Goal: Information Seeking & Learning: Find specific page/section

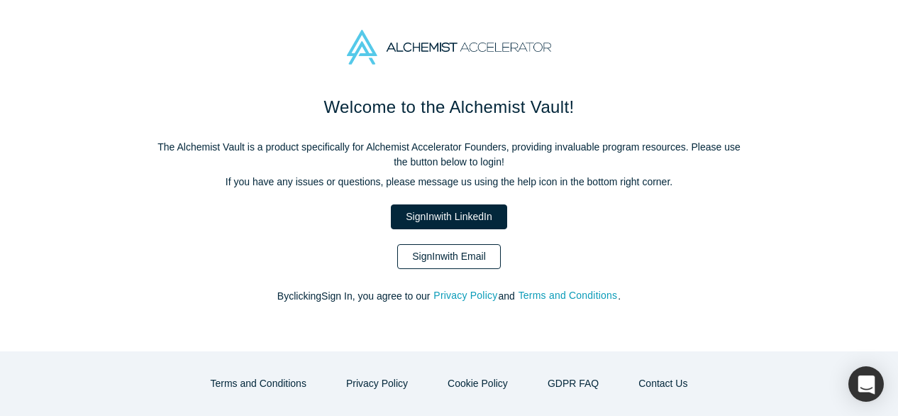
click at [433, 257] on link "Sign In with Email" at bounding box center [449, 256] width 104 height 25
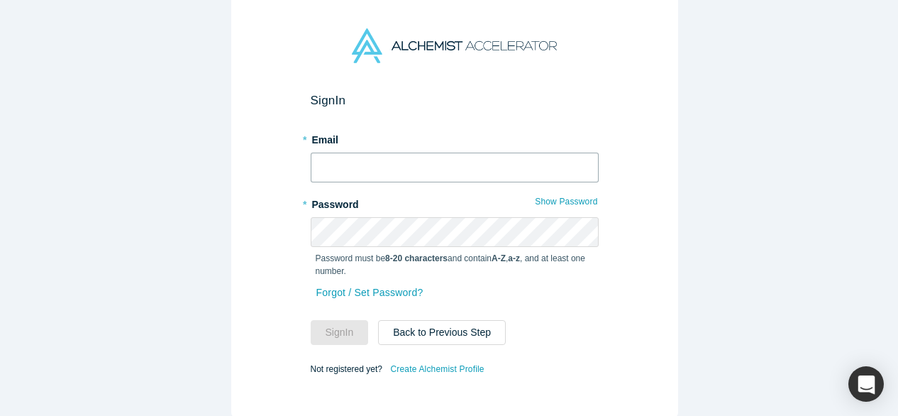
type input "[EMAIL_ADDRESS][DOMAIN_NAME]"
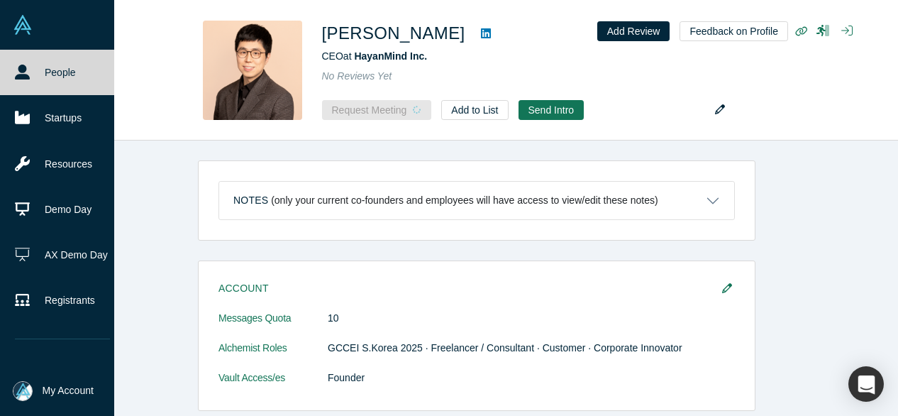
click at [30, 72] on link "People" at bounding box center [62, 72] width 125 height 45
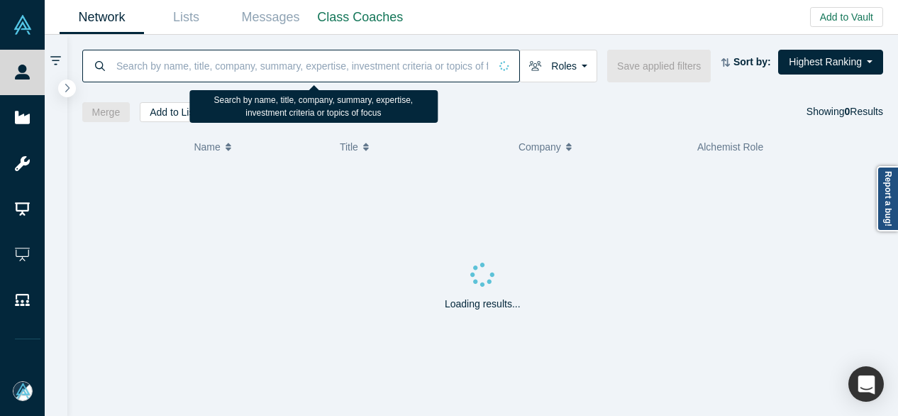
click at [202, 62] on input at bounding box center [302, 65] width 375 height 33
paste input "[PERSON_NAME][EMAIL_ADDRESS][DOMAIN_NAME]"
type input "[PERSON_NAME][EMAIL_ADDRESS][DOMAIN_NAME]"
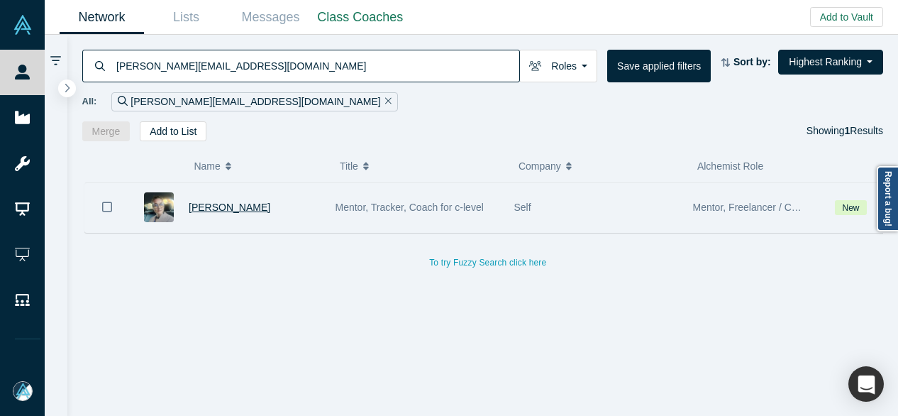
click at [222, 207] on span "[PERSON_NAME]" at bounding box center [230, 207] width 82 height 11
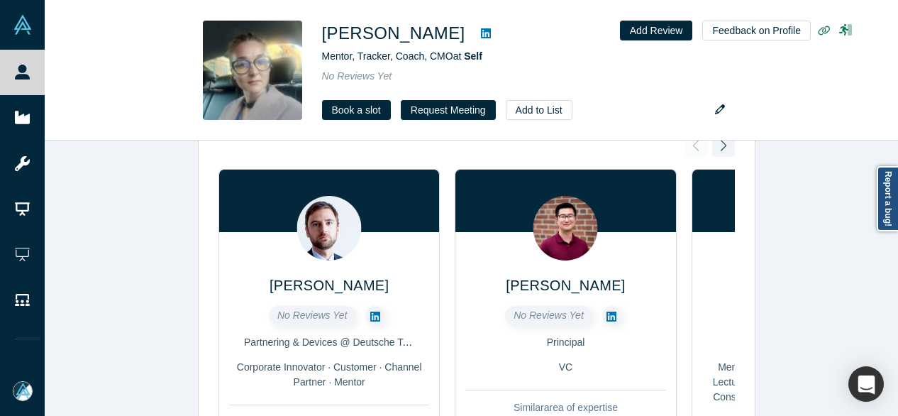
scroll to position [630, 0]
